Goal: Task Accomplishment & Management: Use online tool/utility

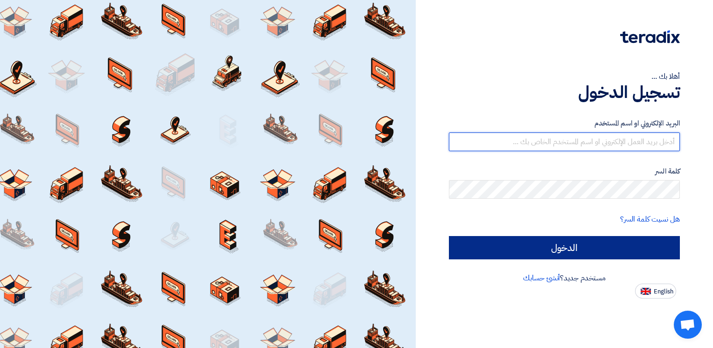
type input "[PERSON_NAME][EMAIL_ADDRESS][DOMAIN_NAME]"
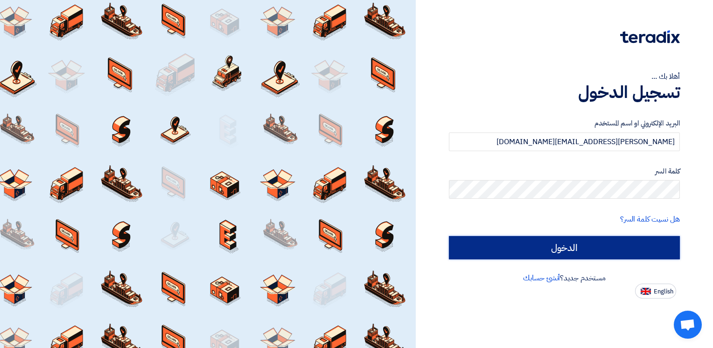
click at [590, 251] on input "الدخول" at bounding box center [564, 247] width 231 height 23
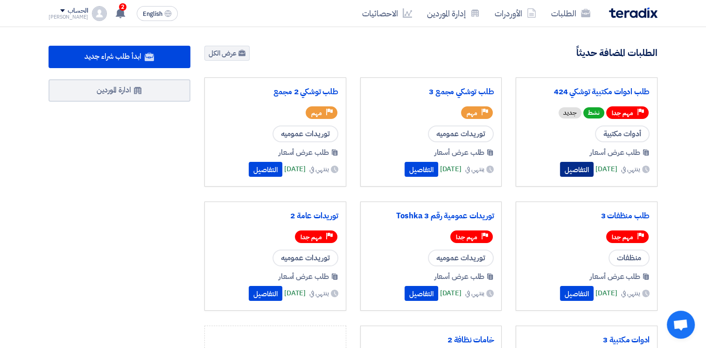
click at [560, 173] on button "التفاصيل" at bounding box center [577, 169] width 34 height 15
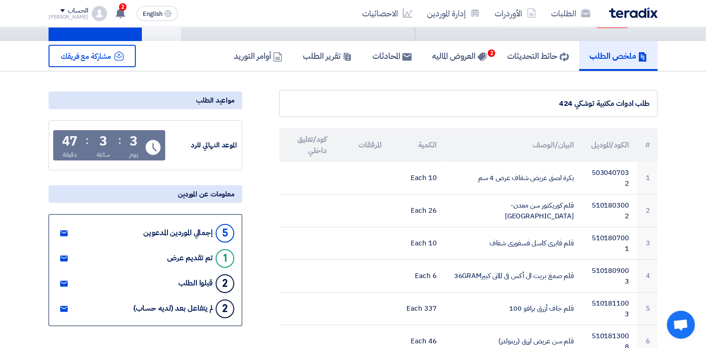
scroll to position [47, 0]
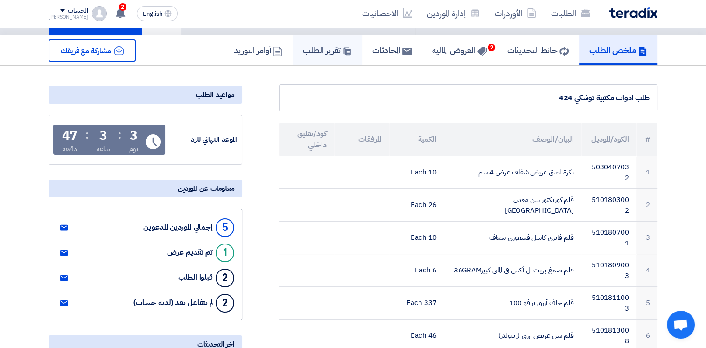
click at [318, 51] on h5 "تقرير الطلب" at bounding box center [327, 50] width 49 height 11
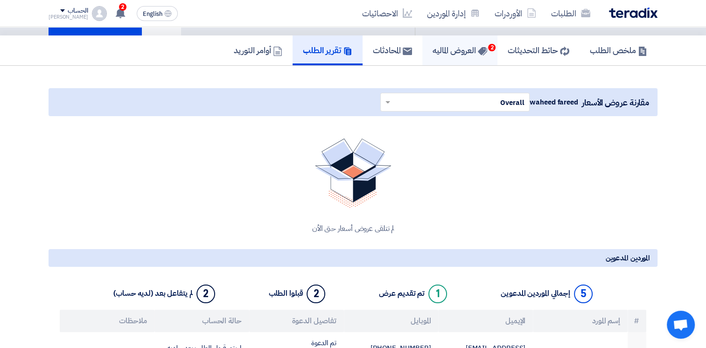
click at [454, 47] on h5 "العروض الماليه 2" at bounding box center [460, 50] width 55 height 11
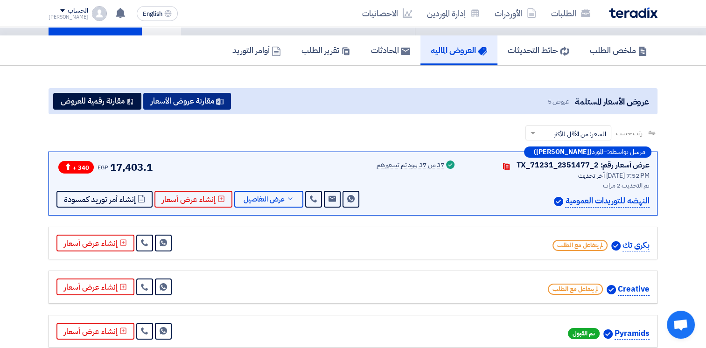
click at [200, 99] on button "مقارنة عروض الأسعار" at bounding box center [187, 101] width 88 height 17
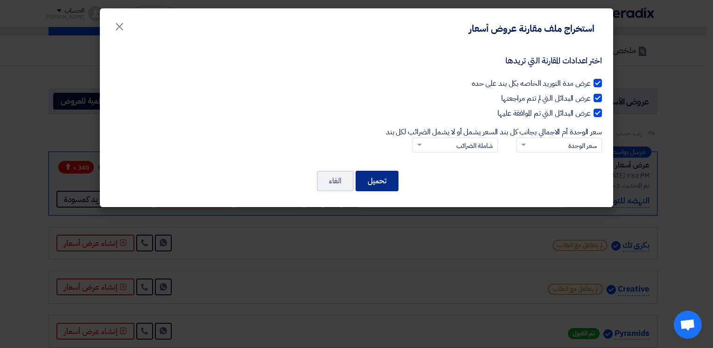
click at [375, 179] on button "تحميل" at bounding box center [377, 181] width 43 height 21
